Goal: Transaction & Acquisition: Purchase product/service

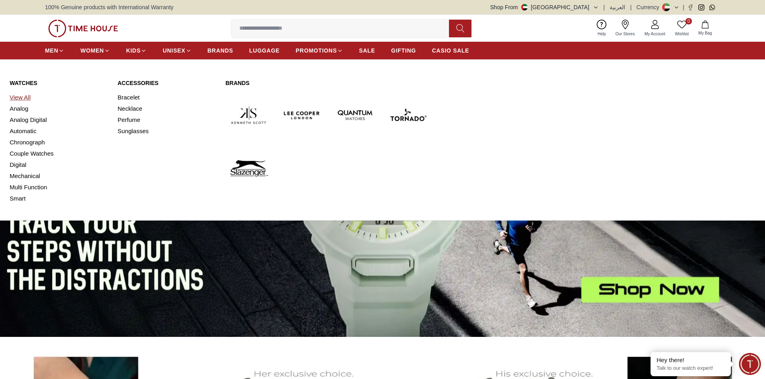
click at [27, 97] on link "View All" at bounding box center [59, 97] width 98 height 11
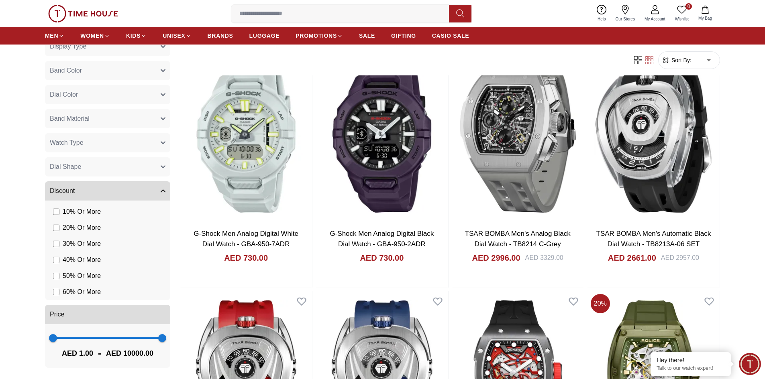
scroll to position [120, 0]
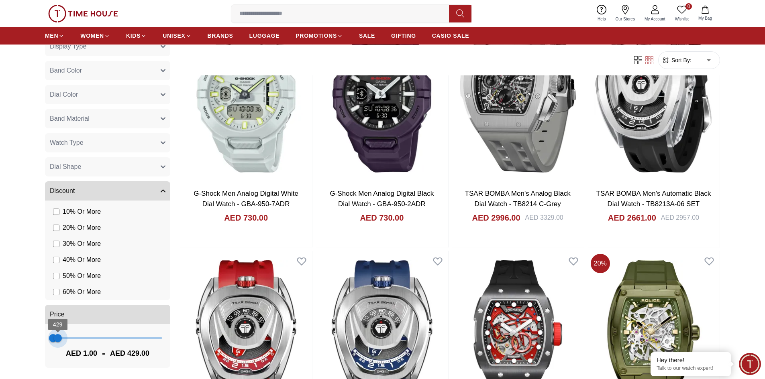
type input "***"
drag, startPoint x: 158, startPoint y: 337, endPoint x: 57, endPoint y: 347, distance: 101.3
click at [57, 343] on span "390" at bounding box center [57, 339] width 8 height 8
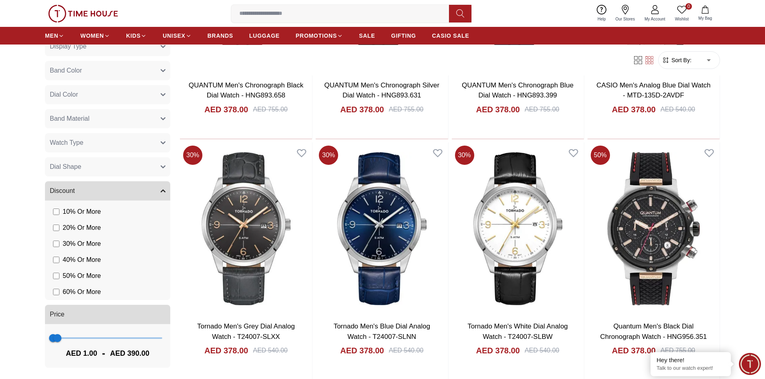
scroll to position [964, 0]
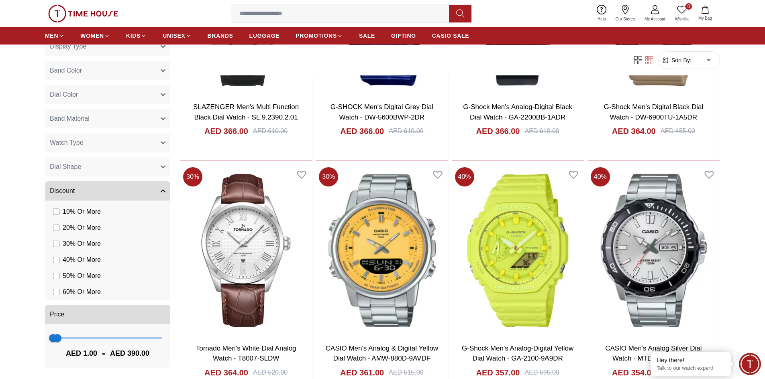
scroll to position [2169, 0]
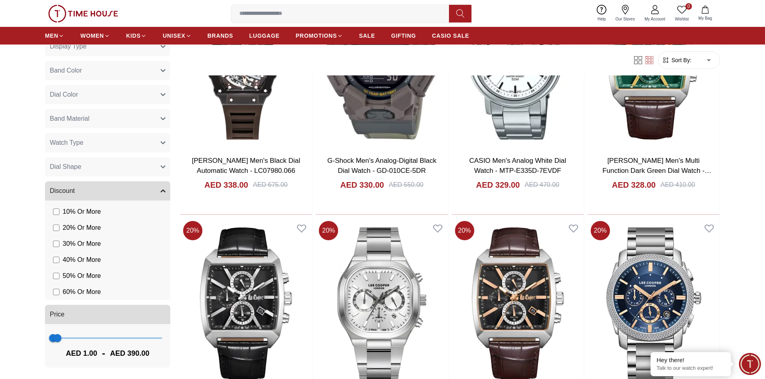
scroll to position [3293, 0]
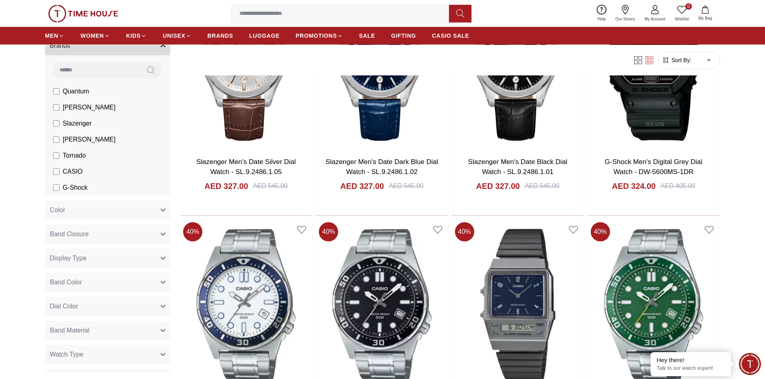
scroll to position [23, 0]
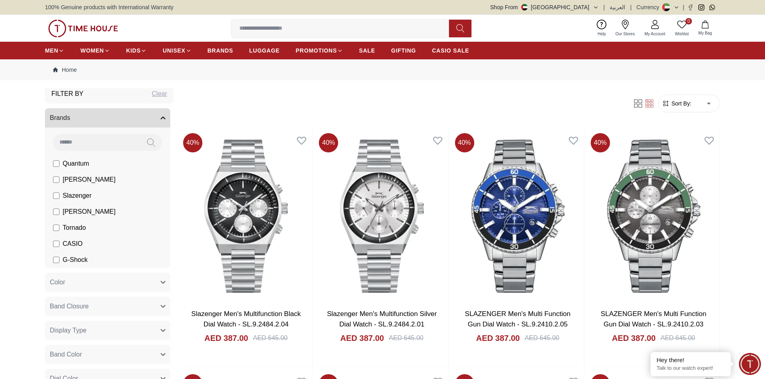
click at [61, 165] on label "Quantum" at bounding box center [71, 164] width 36 height 10
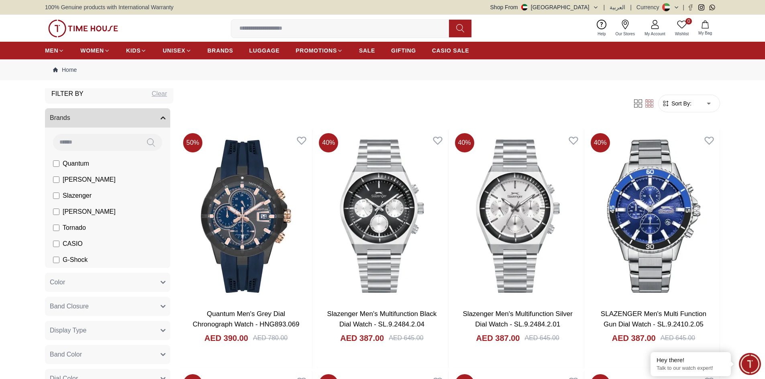
click at [70, 262] on span "G-Shock" at bounding box center [75, 260] width 25 height 10
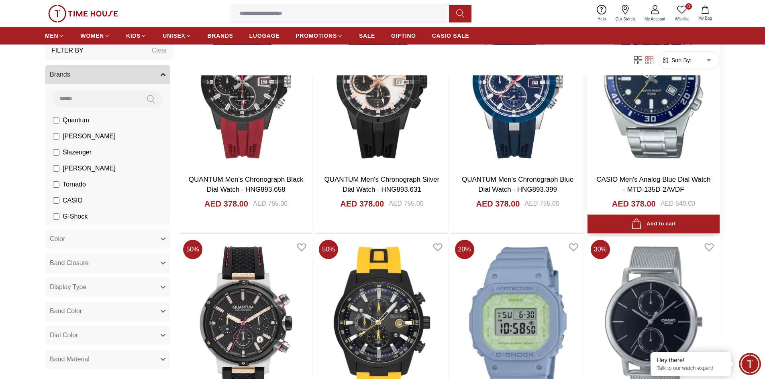
scroll to position [964, 0]
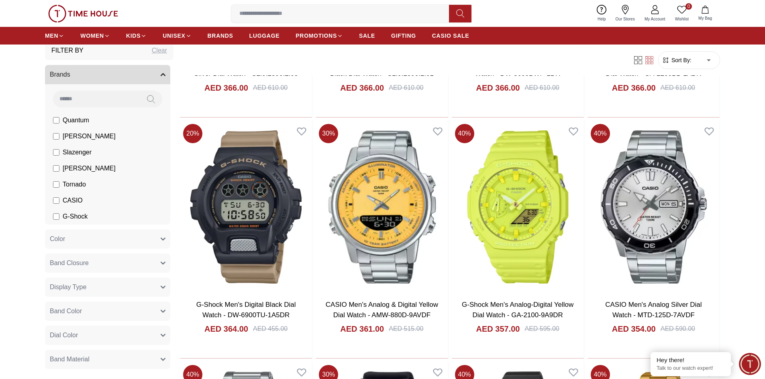
scroll to position [2088, 0]
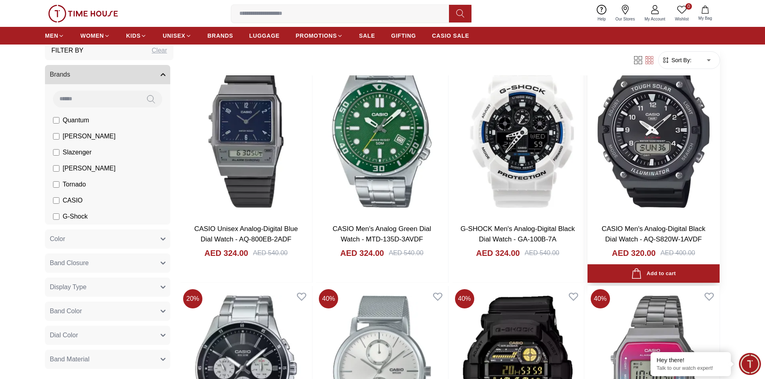
scroll to position [3253, 0]
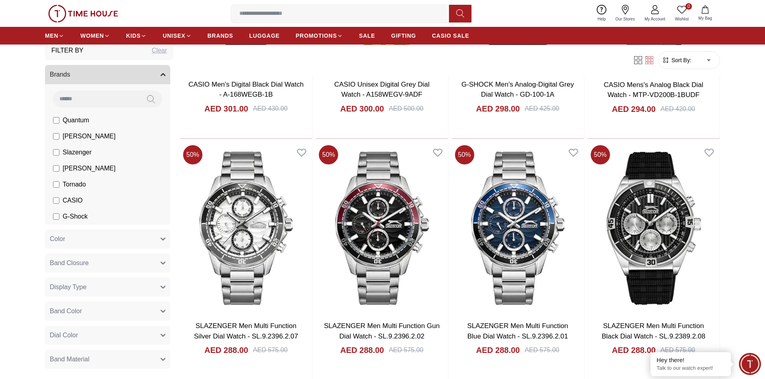
scroll to position [4578, 0]
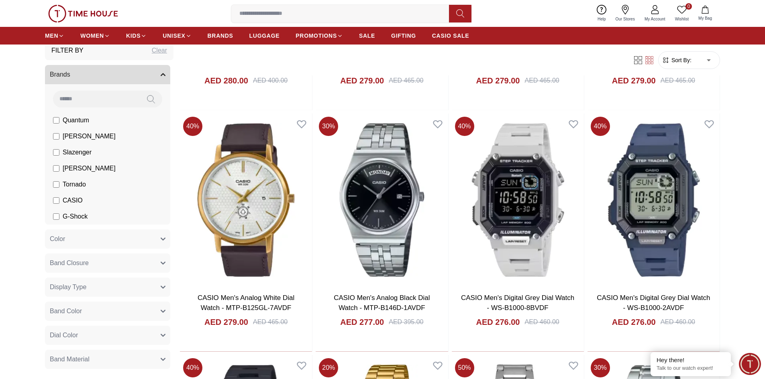
scroll to position [5702, 0]
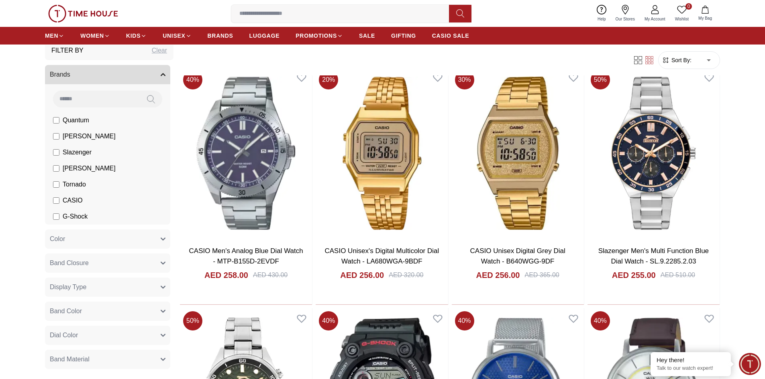
scroll to position [6827, 0]
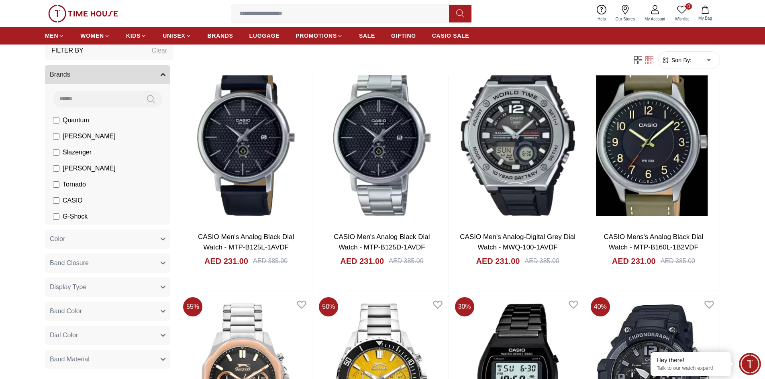
scroll to position [8152, 0]
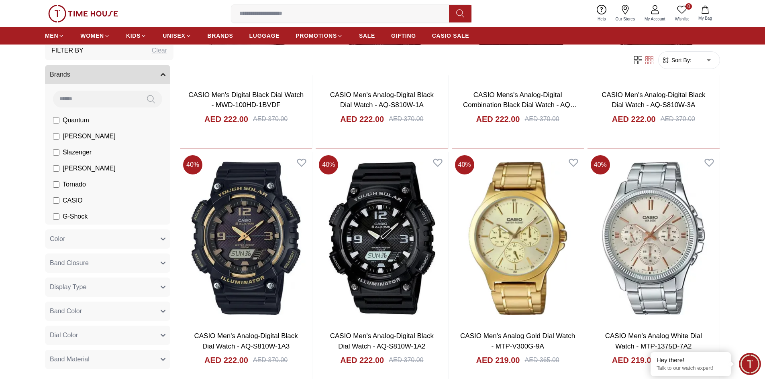
scroll to position [9116, 0]
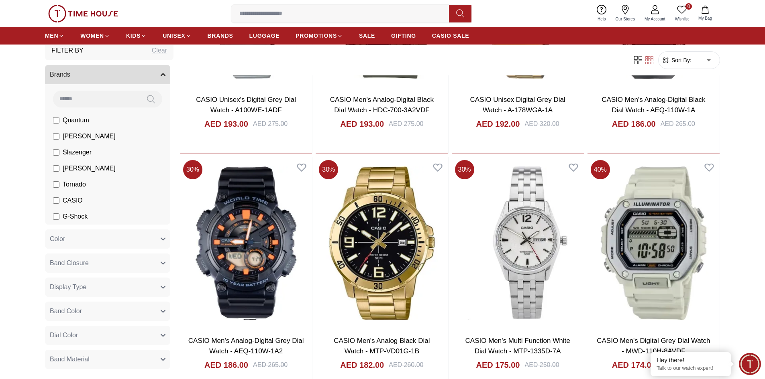
scroll to position [10120, 0]
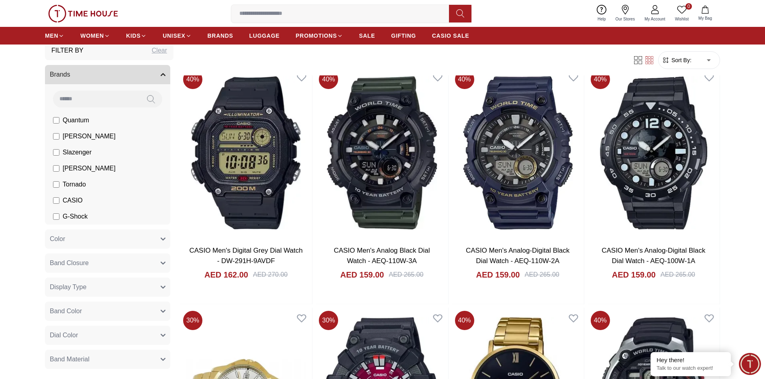
scroll to position [11766, 0]
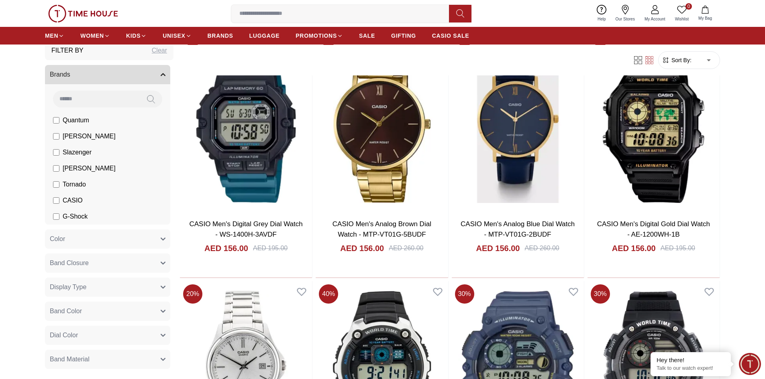
scroll to position [12328, 0]
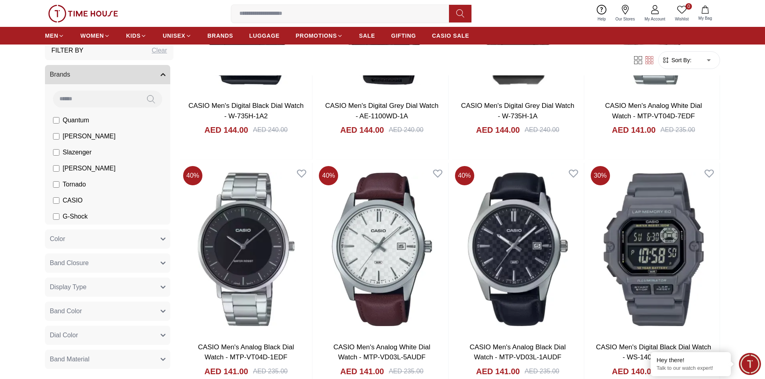
scroll to position [13694, 0]
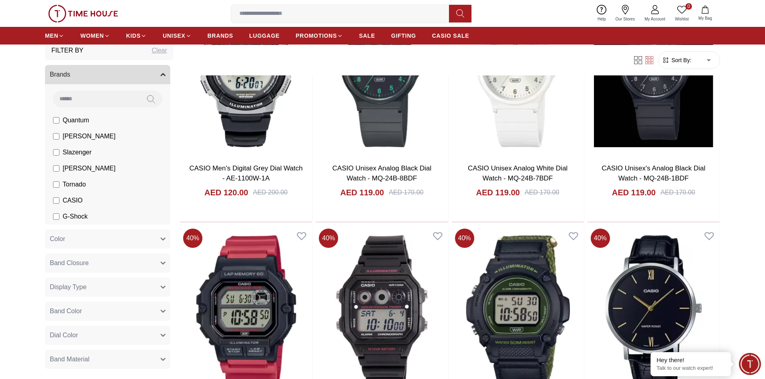
scroll to position [15381, 0]
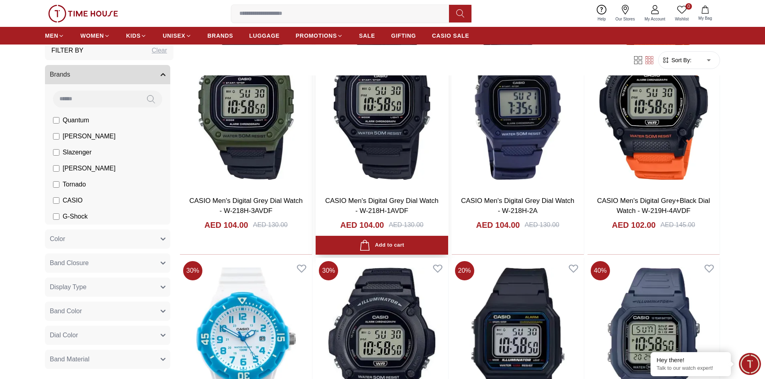
scroll to position [16344, 0]
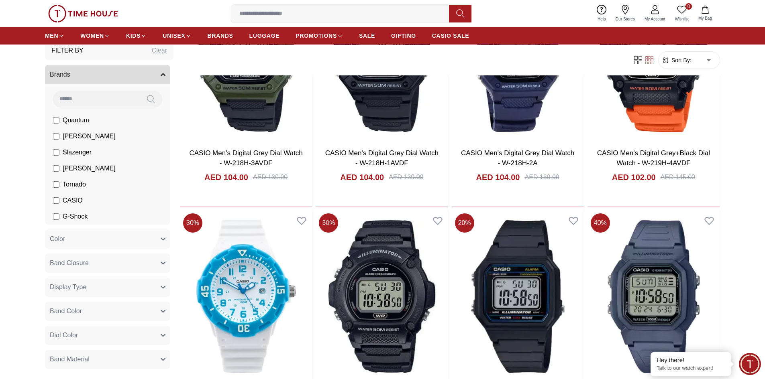
click at [81, 218] on span "G-Shock" at bounding box center [75, 217] width 25 height 10
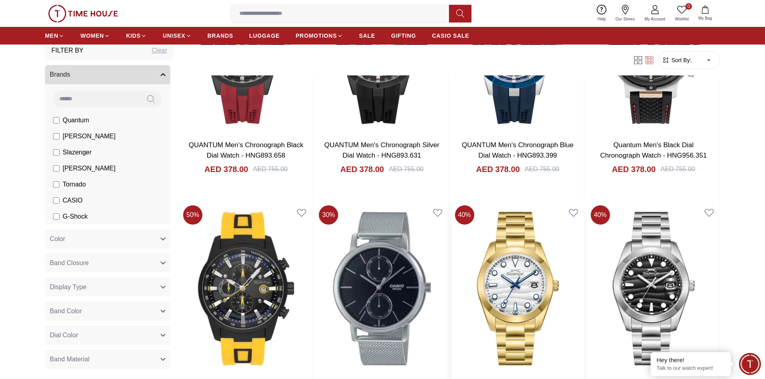
scroll to position [763, 0]
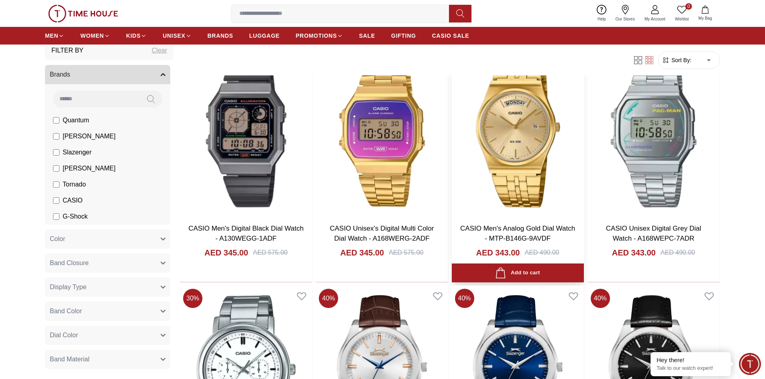
scroll to position [1968, 0]
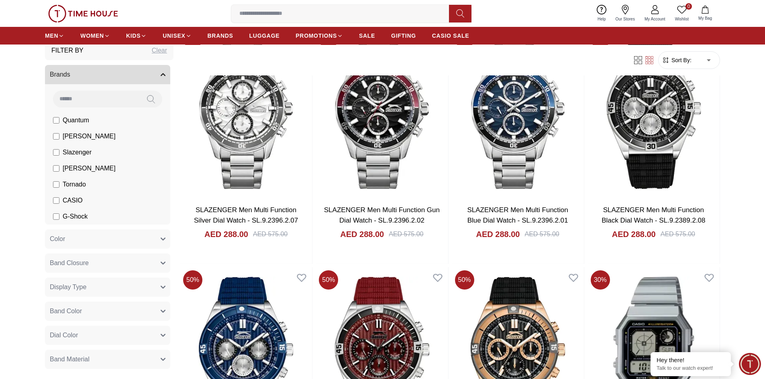
scroll to position [3333, 0]
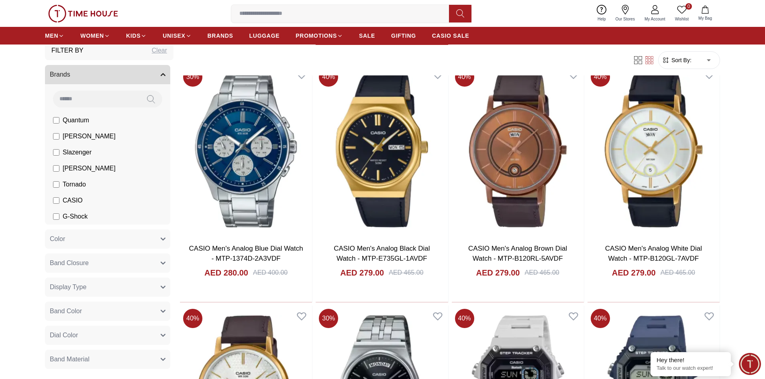
scroll to position [3935, 0]
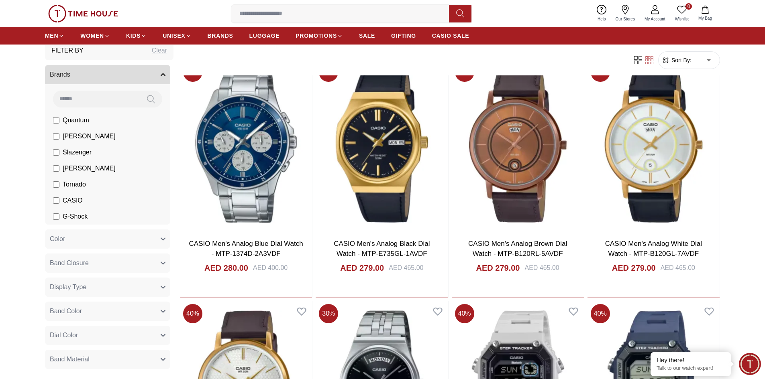
click at [67, 120] on span "Quantum" at bounding box center [76, 121] width 27 height 10
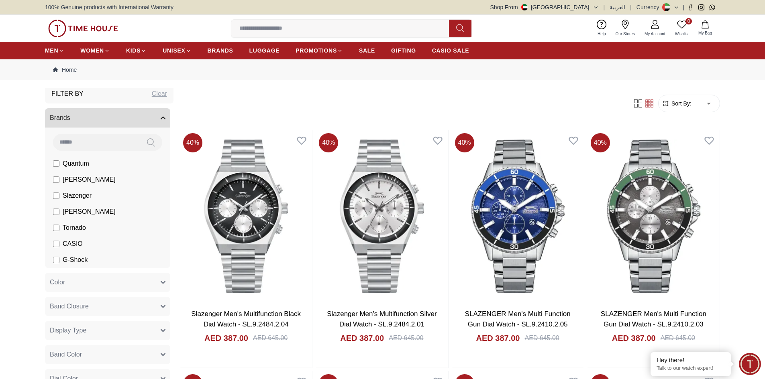
click at [85, 197] on span "Slazenger" at bounding box center [77, 196] width 29 height 10
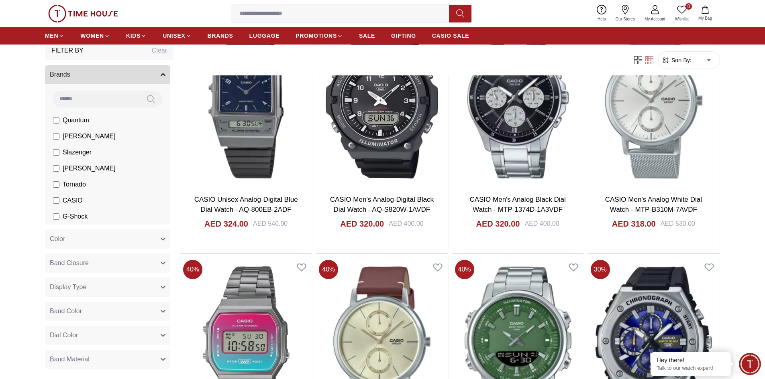
scroll to position [1044, 0]
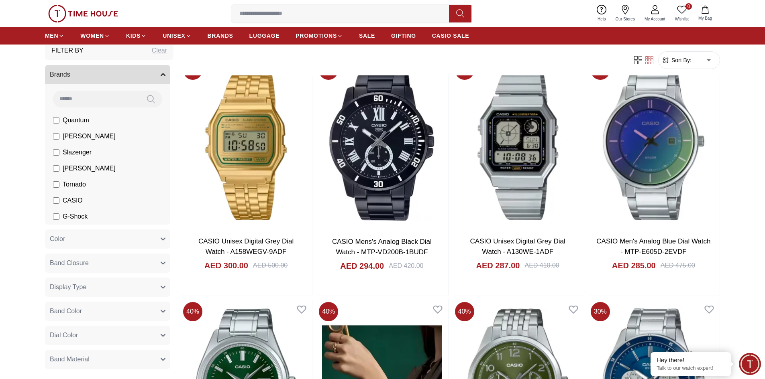
scroll to position [1727, 0]
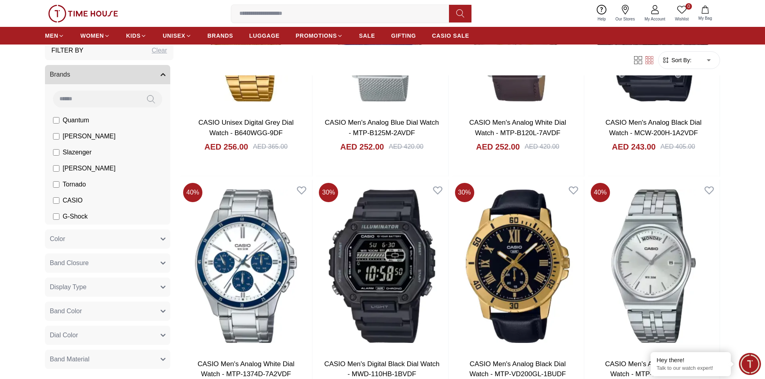
scroll to position [3333, 0]
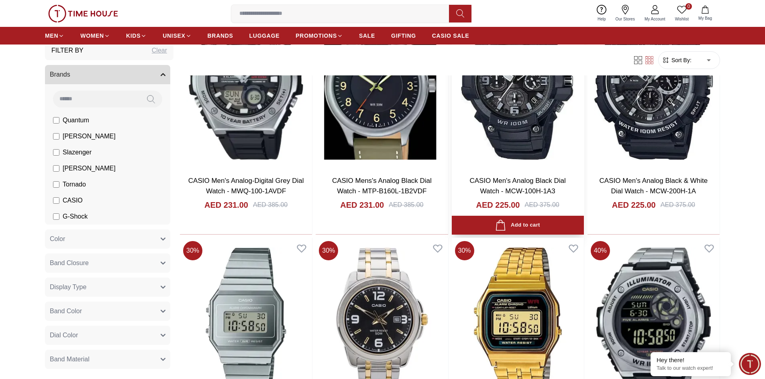
scroll to position [4297, 0]
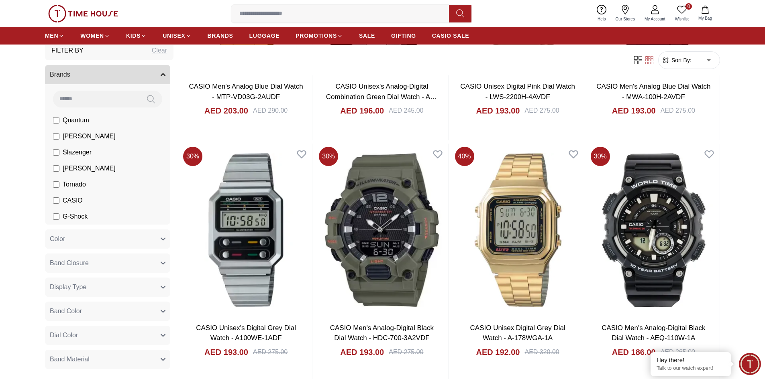
scroll to position [5783, 0]
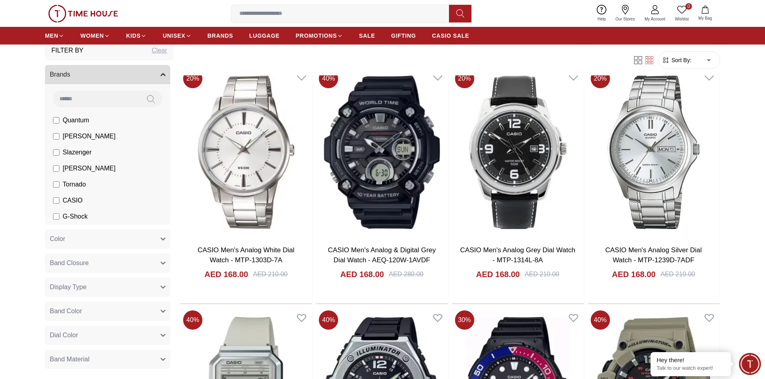
scroll to position [6827, 0]
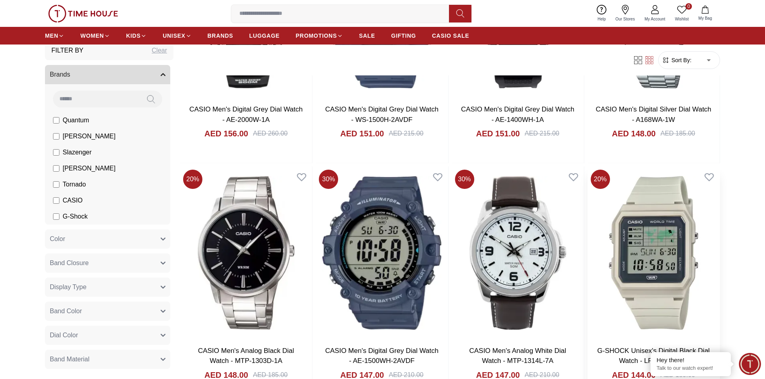
scroll to position [8393, 0]
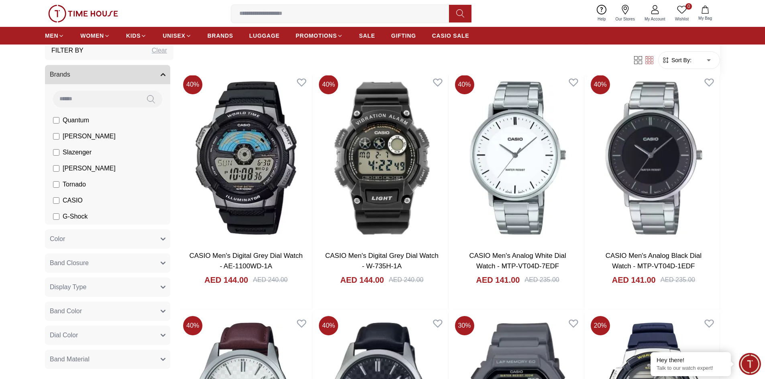
scroll to position [9196, 0]
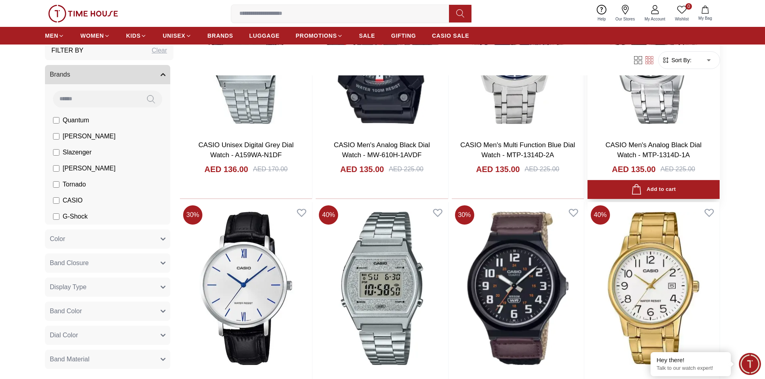
scroll to position [9959, 0]
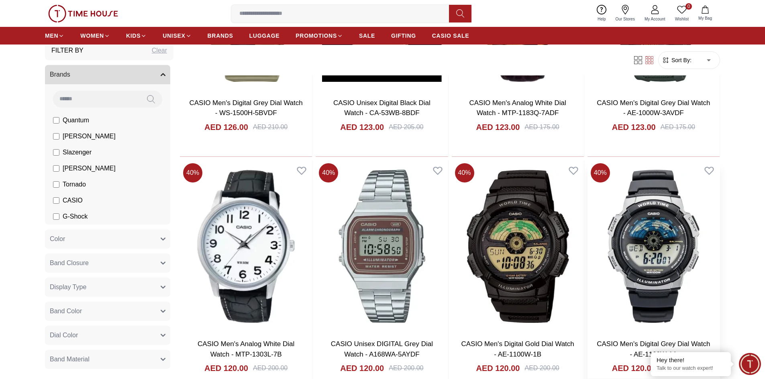
scroll to position [10682, 0]
